Goal: Task Accomplishment & Management: Complete application form

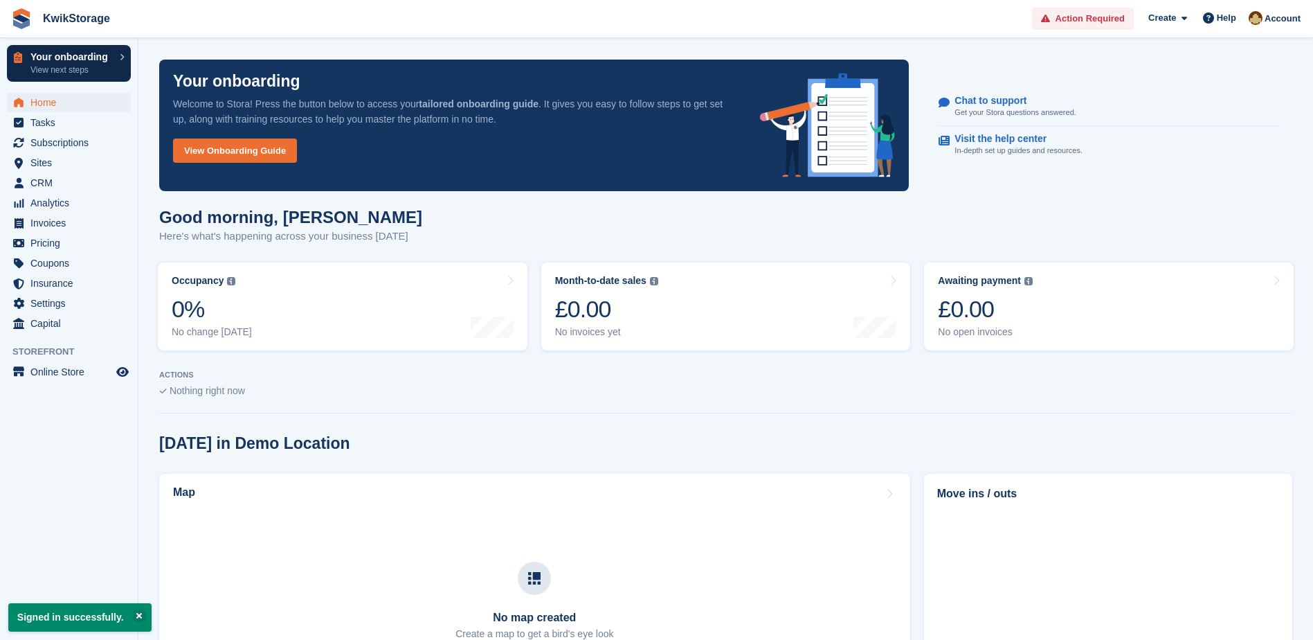
click at [56, 64] on p "View next steps" at bounding box center [71, 70] width 82 height 12
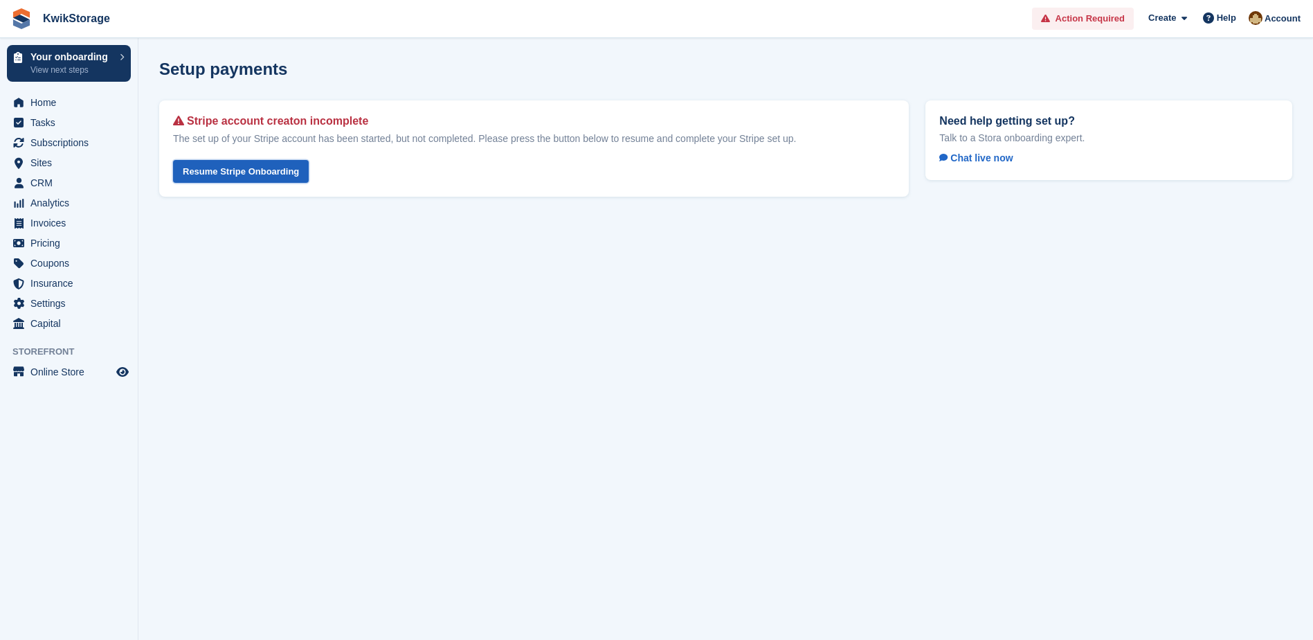
drag, startPoint x: 240, startPoint y: 172, endPoint x: 267, endPoint y: 180, distance: 27.6
click at [240, 172] on link "Resume Stripe Onboarding" at bounding box center [241, 171] width 136 height 23
